Goal: Transaction & Acquisition: Book appointment/travel/reservation

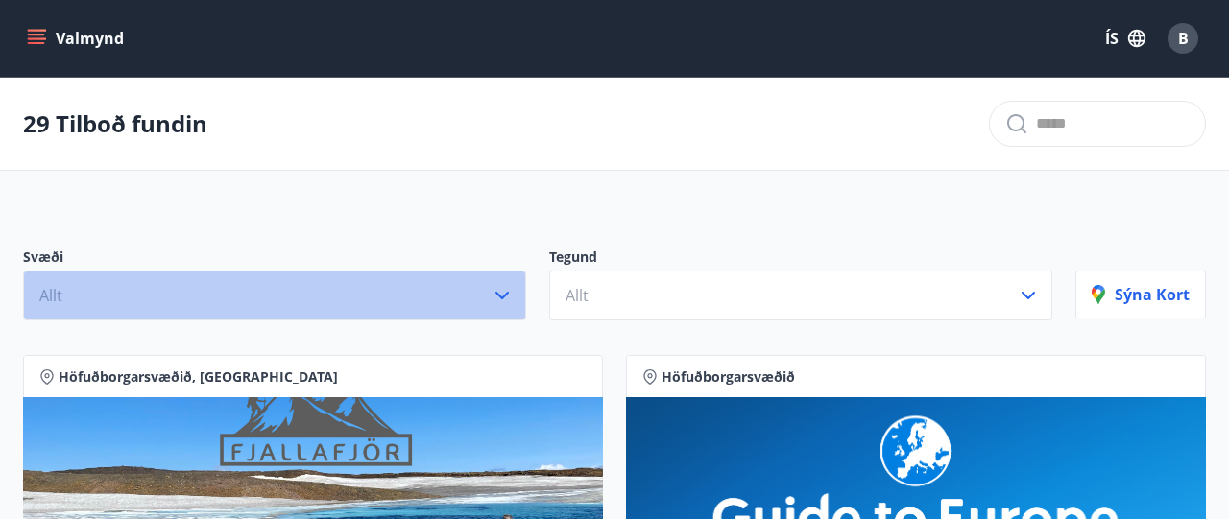
click at [510, 297] on icon "button" at bounding box center [502, 295] width 23 height 23
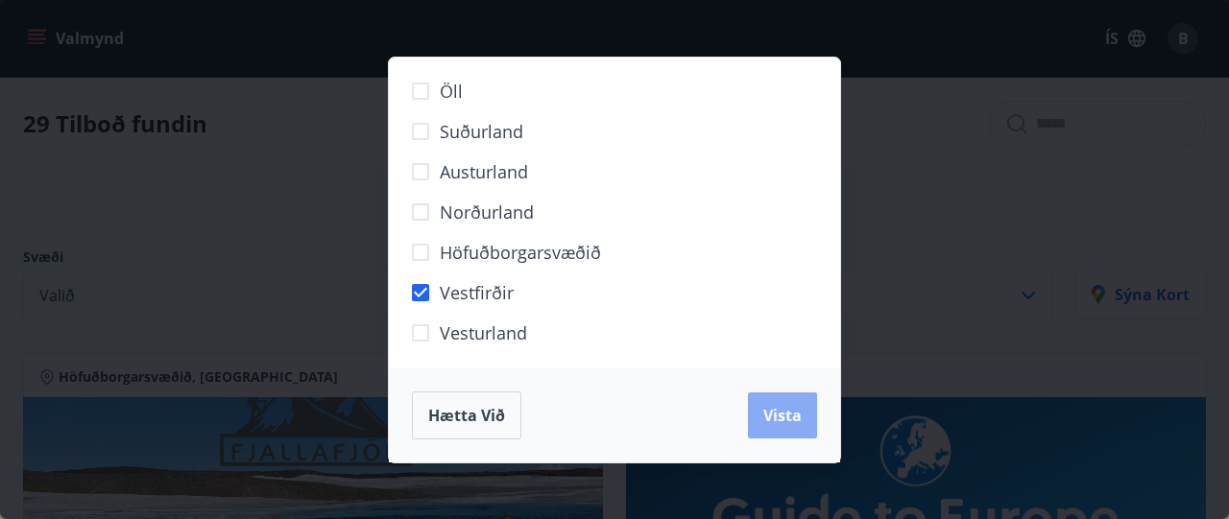
click at [775, 413] on span "Vista" at bounding box center [782, 415] width 38 height 21
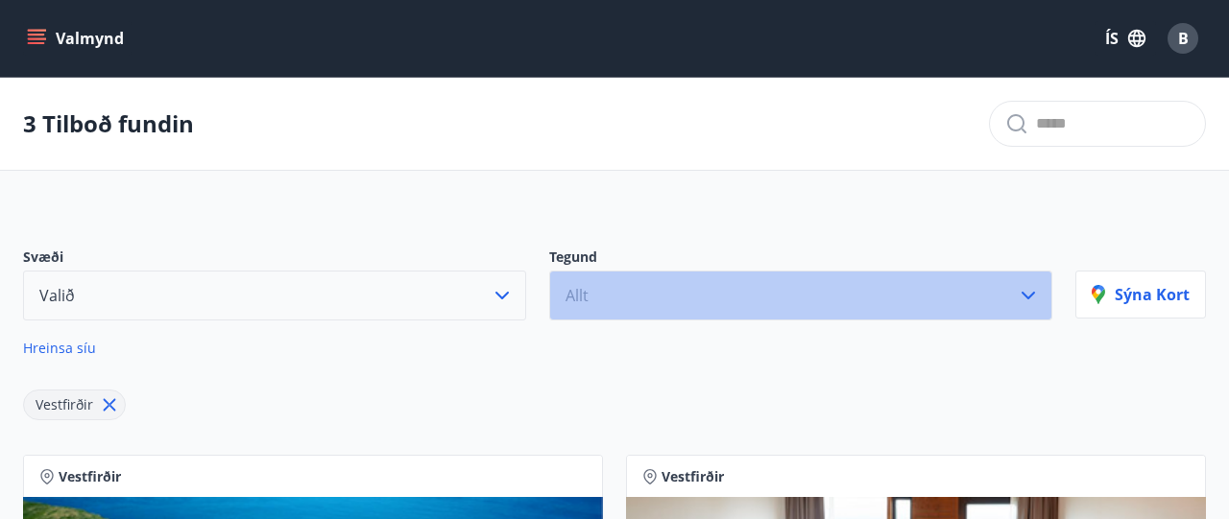
click at [636, 287] on button "Allt" at bounding box center [800, 296] width 503 height 50
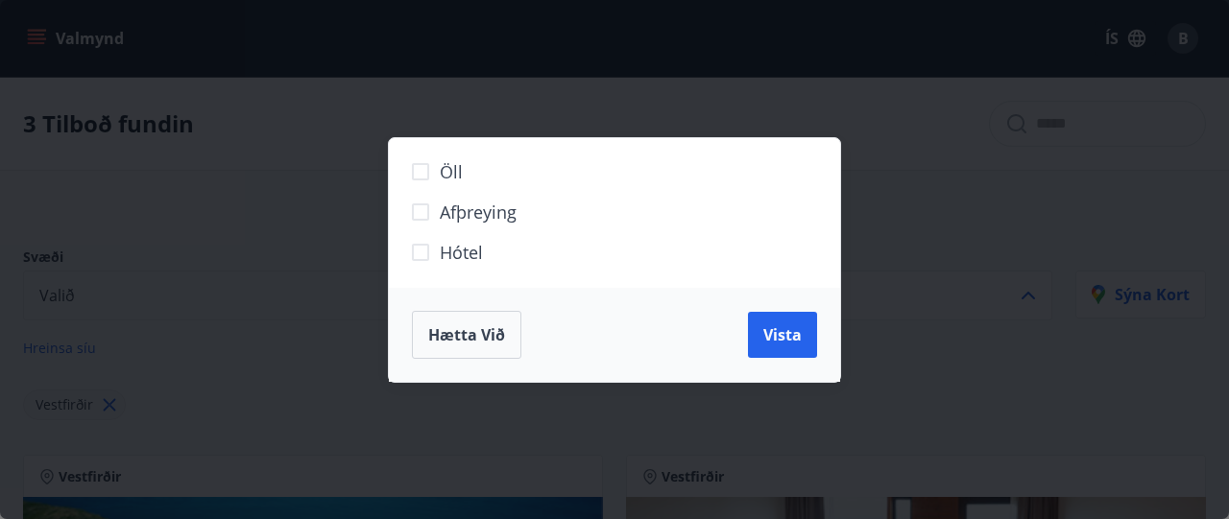
click at [471, 251] on span "Hótel" at bounding box center [461, 252] width 43 height 25
click at [788, 334] on span "Vista" at bounding box center [782, 335] width 38 height 21
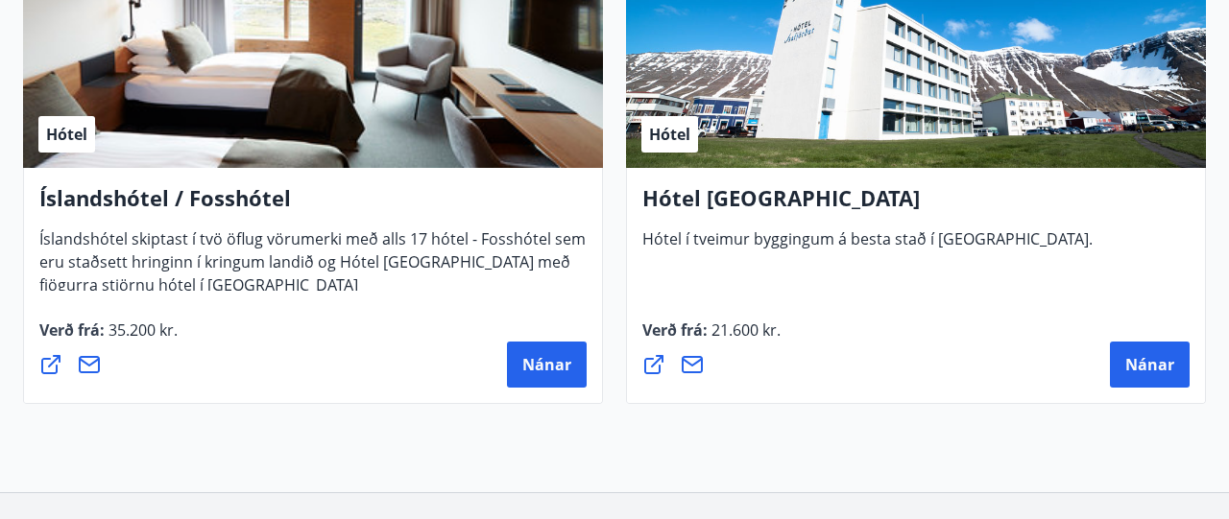
scroll to position [574, 0]
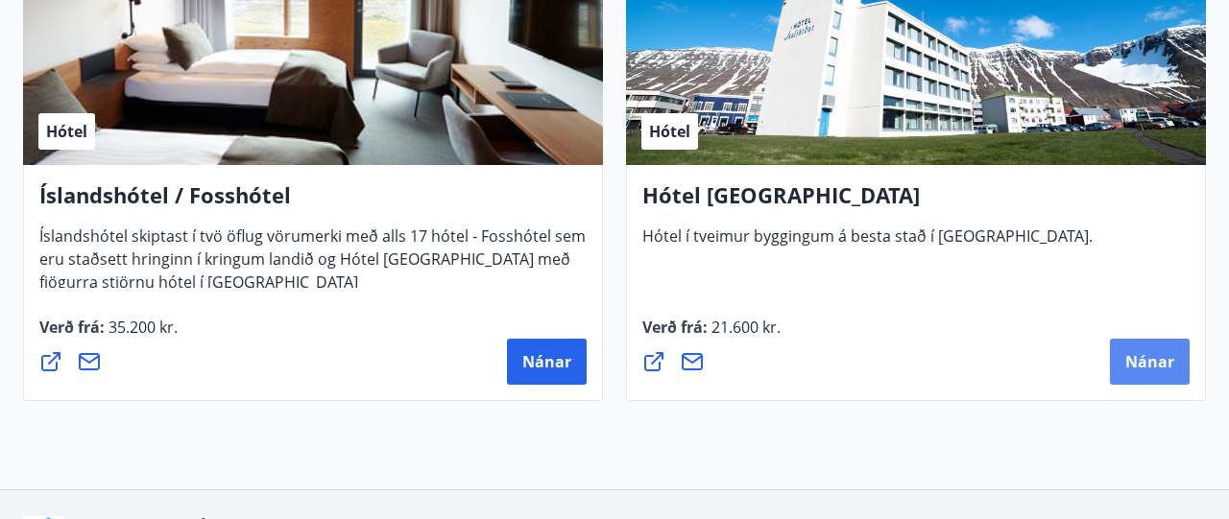
click at [1167, 366] on span "Nánar" at bounding box center [1149, 361] width 49 height 21
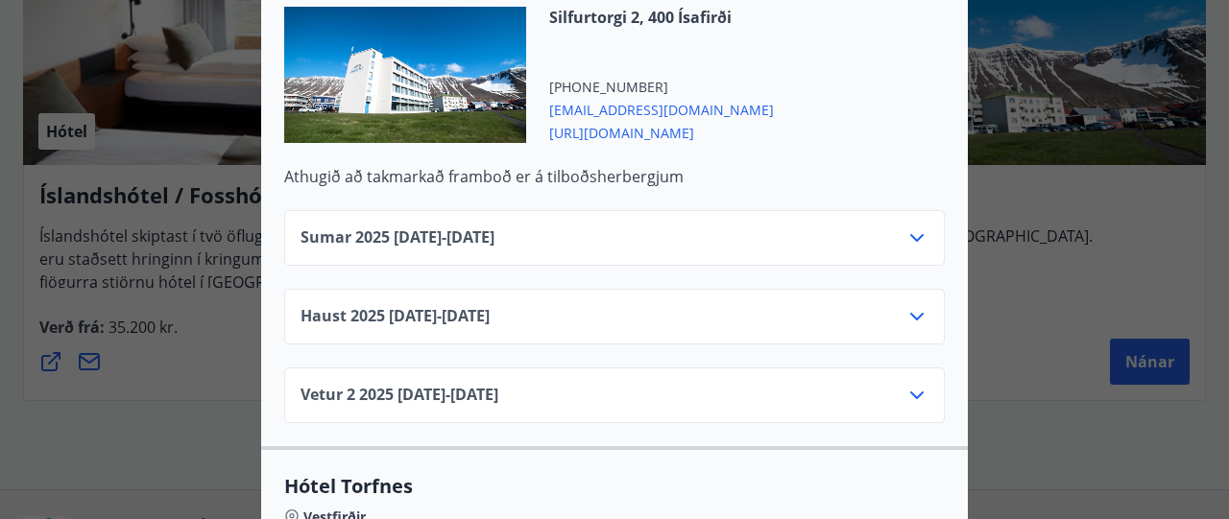
scroll to position [642, 0]
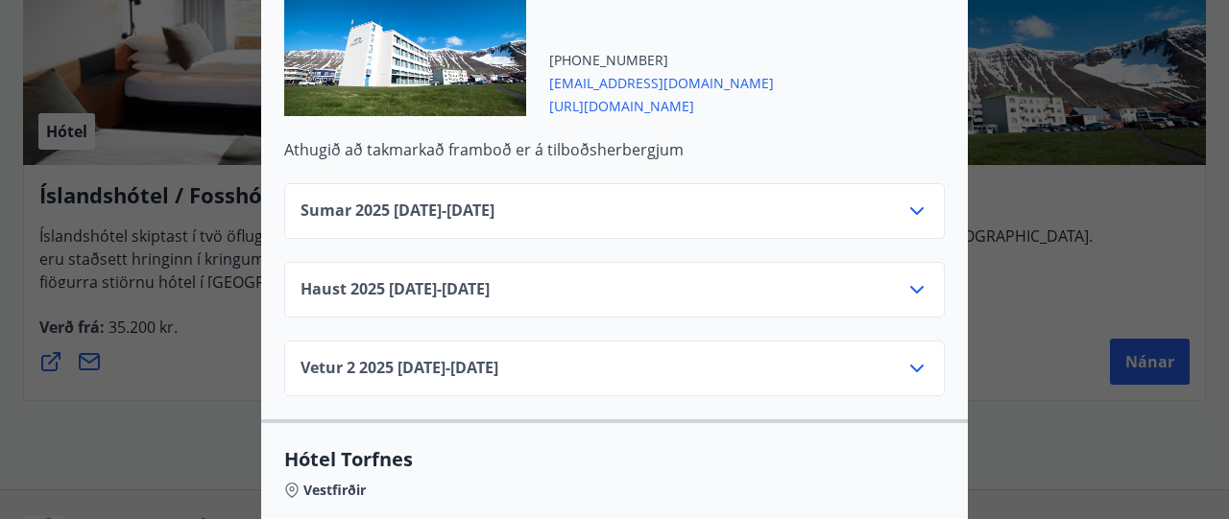
click at [630, 357] on div "Vetur [PHONE_NUMBER][DATE] - [DATE]" at bounding box center [615, 376] width 628 height 38
click at [918, 357] on icon at bounding box center [916, 368] width 23 height 23
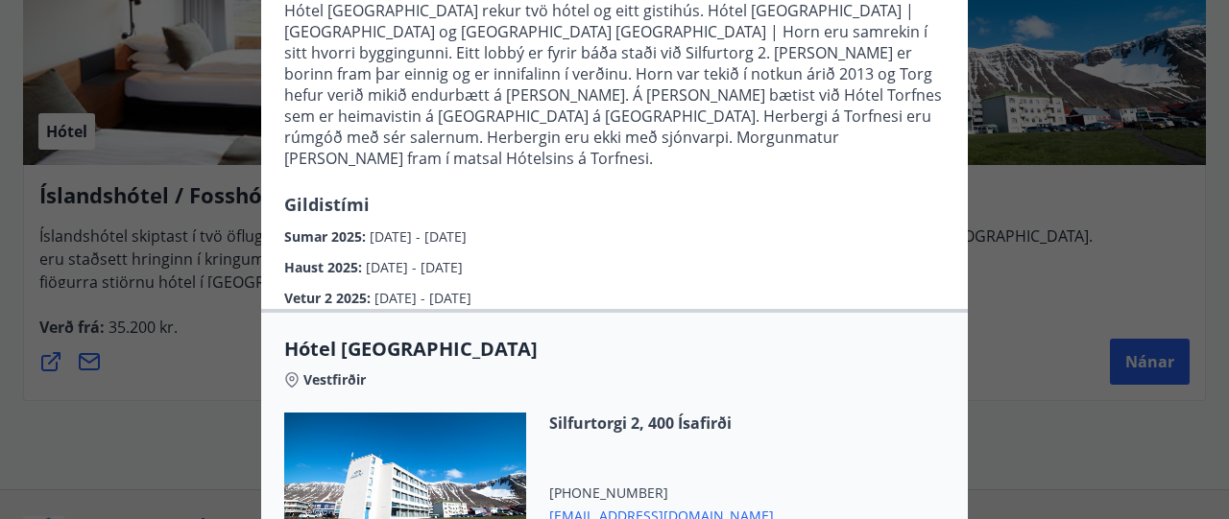
scroll to position [0, 0]
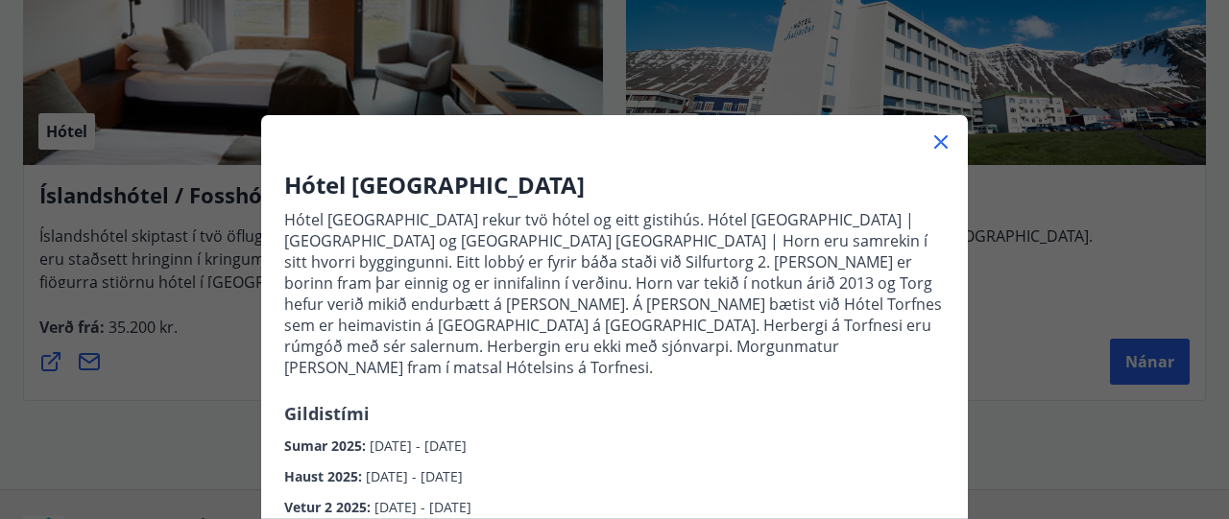
click at [940, 144] on icon at bounding box center [940, 142] width 23 height 23
